Goal: Navigation & Orientation: Find specific page/section

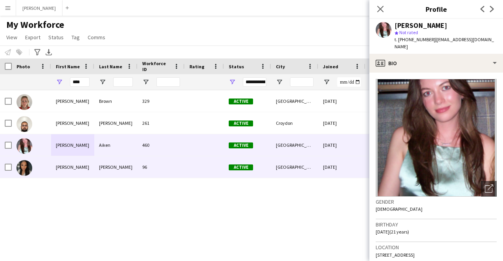
click at [103, 161] on div "[PERSON_NAME]" at bounding box center [115, 167] width 43 height 22
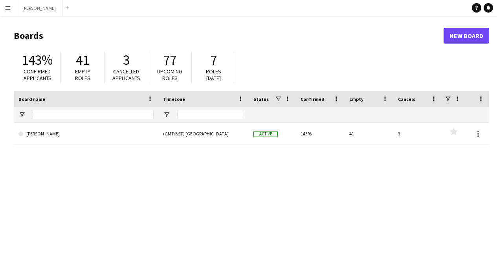
click at [5, 9] on app-icon "Menu" at bounding box center [8, 8] width 6 height 6
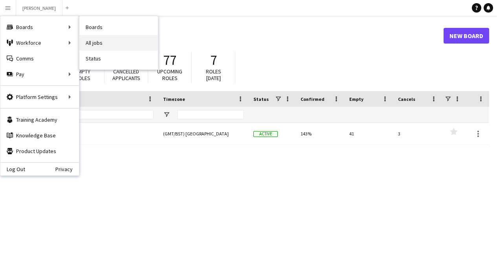
click at [96, 42] on link "All jobs" at bounding box center [118, 43] width 79 height 16
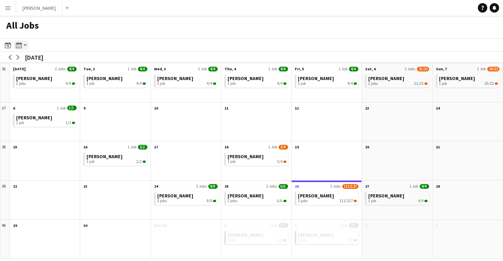
click at [19, 48] on icon at bounding box center [19, 45] width 6 height 6
click at [35, 59] on link "Day view by Board" at bounding box center [42, 60] width 43 height 7
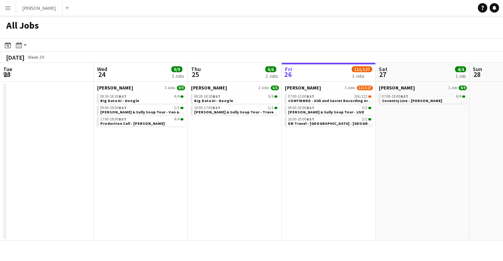
scroll to position [0, 188]
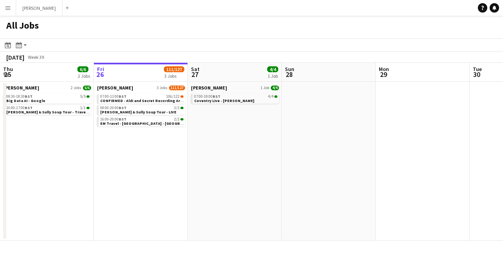
click at [154, 159] on app-date-cell "Arthur 3 Jobs 111/127 07:00-13:00 BST 106/122 CONFIRMED - Aldi and Secret Recor…" at bounding box center [141, 161] width 94 height 159
click at [144, 70] on app-all-jobs-date-header "Fri 26 111/127 3 Jobs" at bounding box center [141, 72] width 94 height 19
click at [140, 109] on div "08:00-20:00 BST 3/3" at bounding box center [141, 108] width 83 height 4
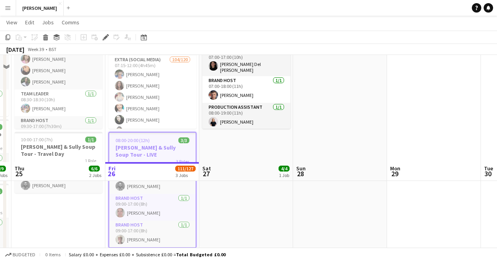
scroll to position [194, 0]
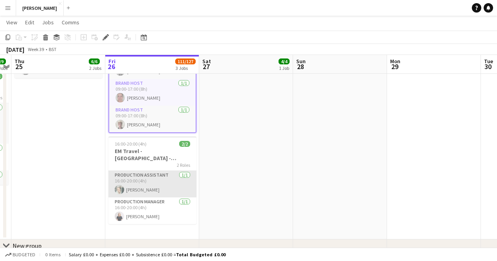
click at [161, 174] on app-card-role "Production Assistant [DATE] 16:00-20:00 (4h) [PERSON_NAME]" at bounding box center [152, 184] width 88 height 27
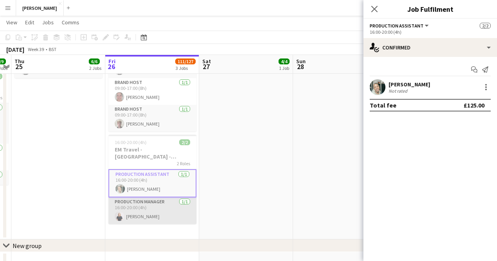
click at [161, 198] on app-card-role "Production Manager [DATE] 16:00-20:00 (4h) [PERSON_NAME]" at bounding box center [152, 211] width 88 height 27
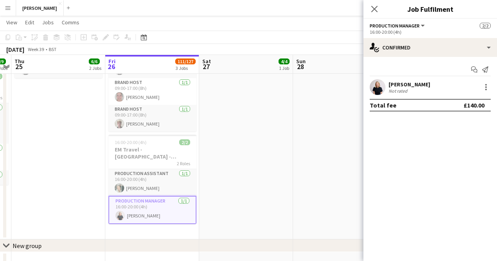
click at [264, 154] on app-date-cell "07:00-19:00 (12h) 4/4 Coventry Live - Monzo 4 Roles Brand Host 1/1 07:00-17:00 …" at bounding box center [246, 66] width 94 height 345
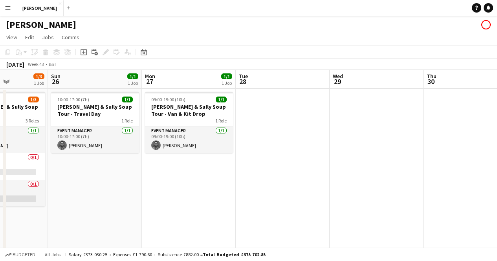
scroll to position [0, 320]
